Goal: Task Accomplishment & Management: Manage account settings

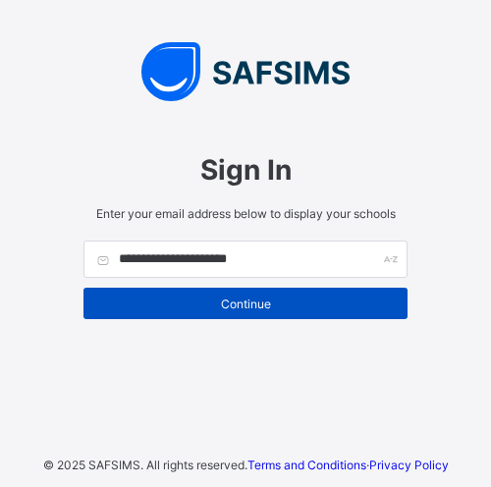
type input "**********"
click at [251, 297] on span "Continue" at bounding box center [245, 304] width 295 height 15
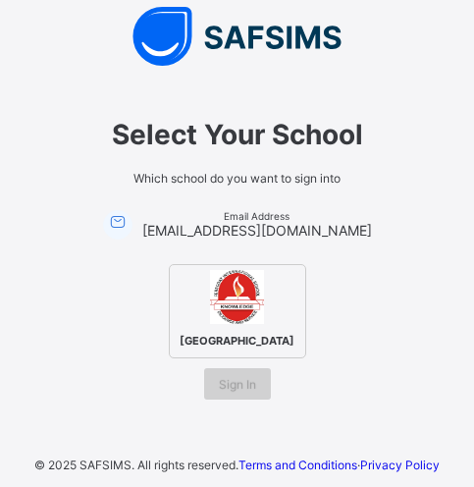
click at [244, 395] on div "Sign In" at bounding box center [237, 383] width 67 height 31
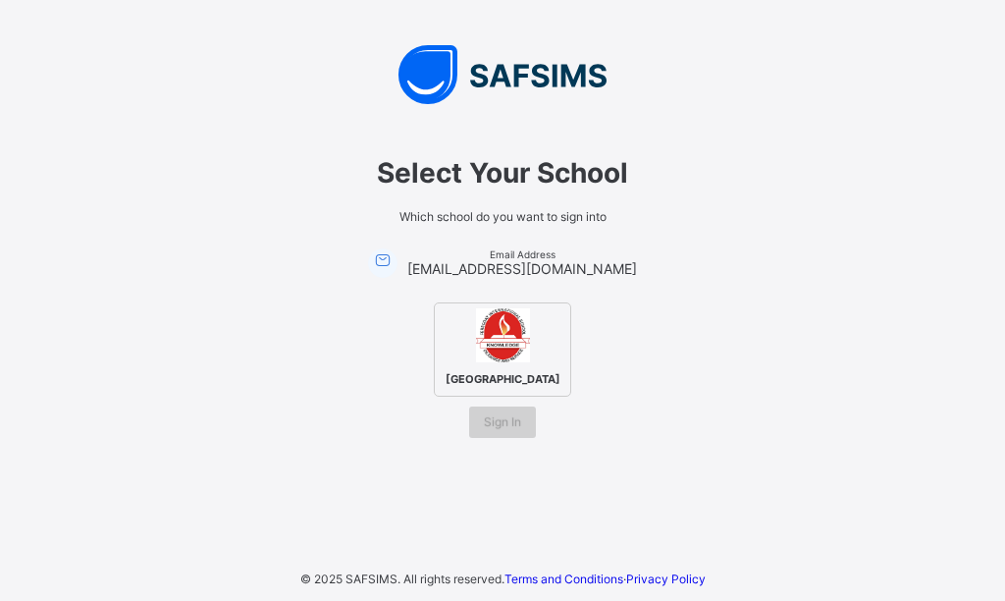
click at [490, 429] on span "Sign In" at bounding box center [502, 421] width 37 height 15
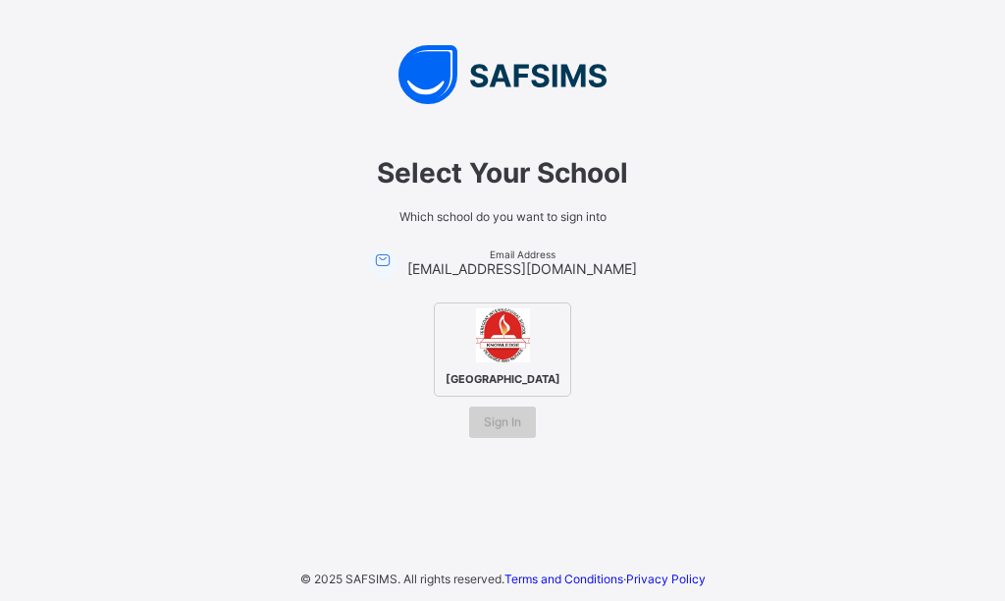
click at [490, 429] on span "Sign In" at bounding box center [502, 421] width 37 height 15
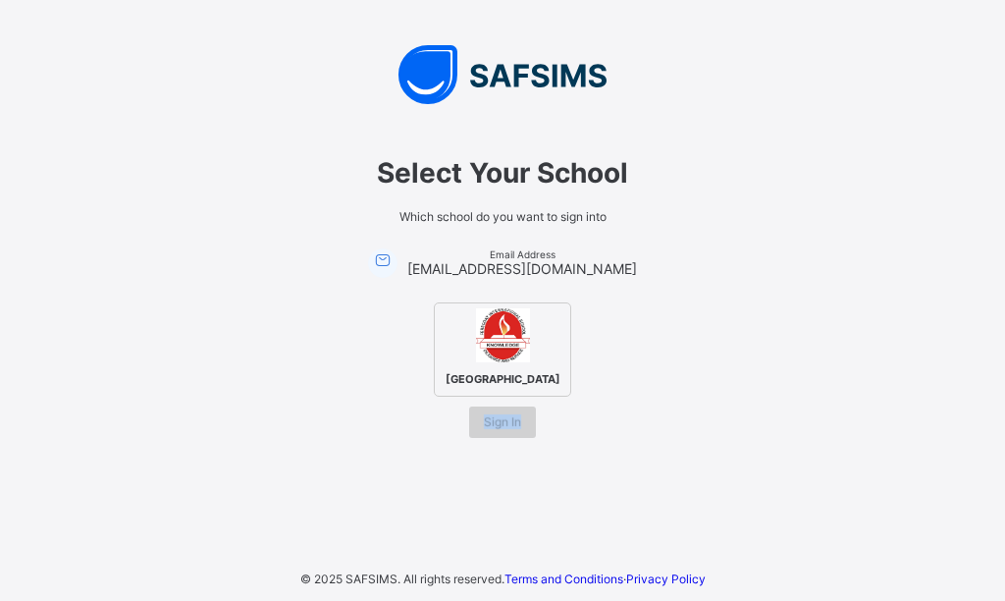
click at [490, 429] on span "Sign In" at bounding box center [502, 421] width 37 height 15
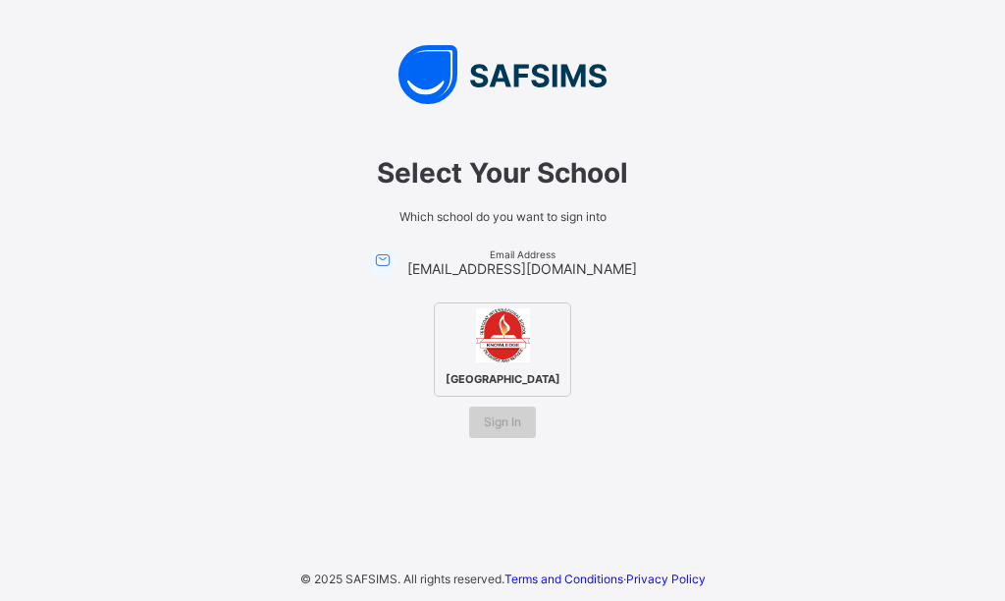
click at [490, 429] on span "Sign In" at bounding box center [502, 421] width 37 height 15
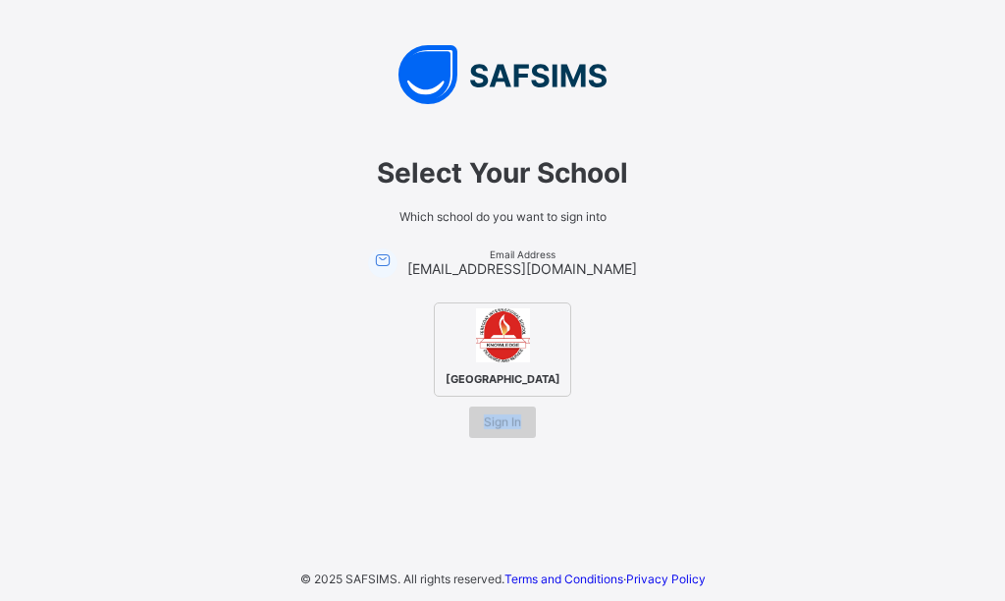
click at [490, 429] on span "Sign In" at bounding box center [502, 421] width 37 height 15
click at [490, 431] on div "Sign In" at bounding box center [502, 421] width 67 height 31
click at [394, 249] on icon at bounding box center [383, 259] width 22 height 20
click at [394, 252] on icon at bounding box center [383, 259] width 22 height 20
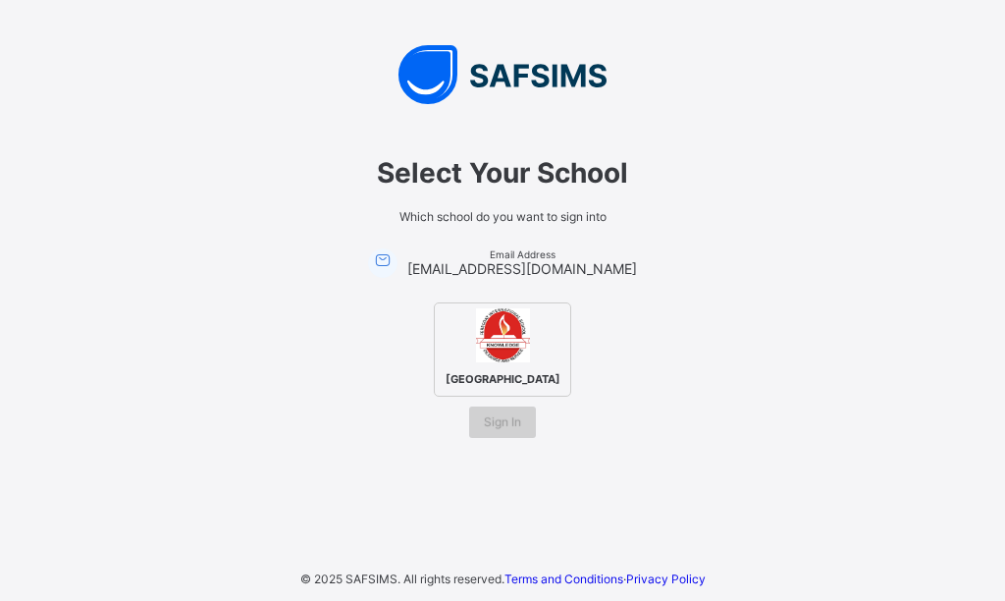
click at [490, 429] on span "Sign In" at bounding box center [502, 421] width 37 height 15
